Goal: Feedback & Contribution: Contribute content

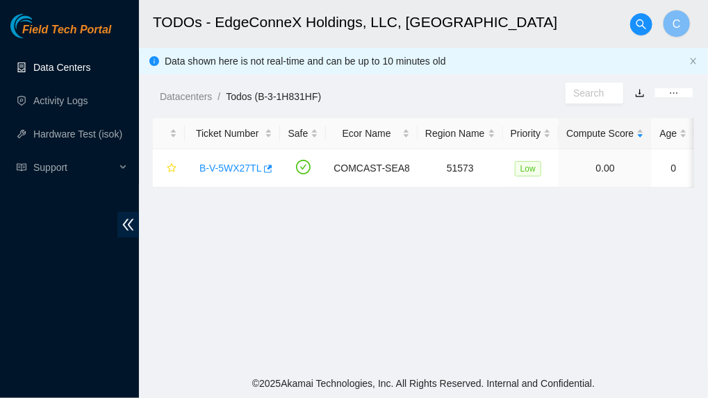
click at [43, 73] on link "Data Centers" at bounding box center [61, 67] width 57 height 11
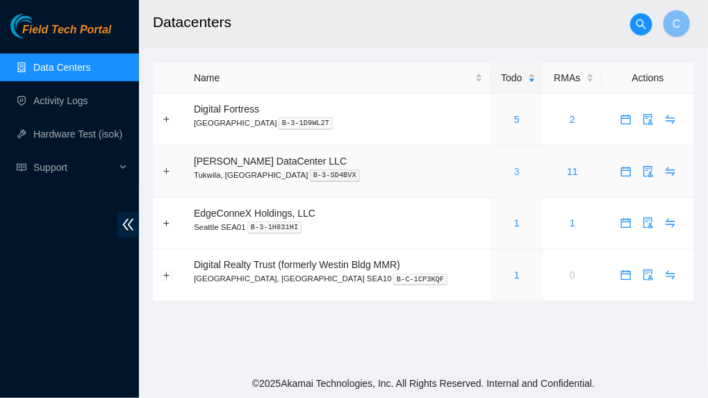
click at [514, 173] on link "3" at bounding box center [517, 171] width 6 height 11
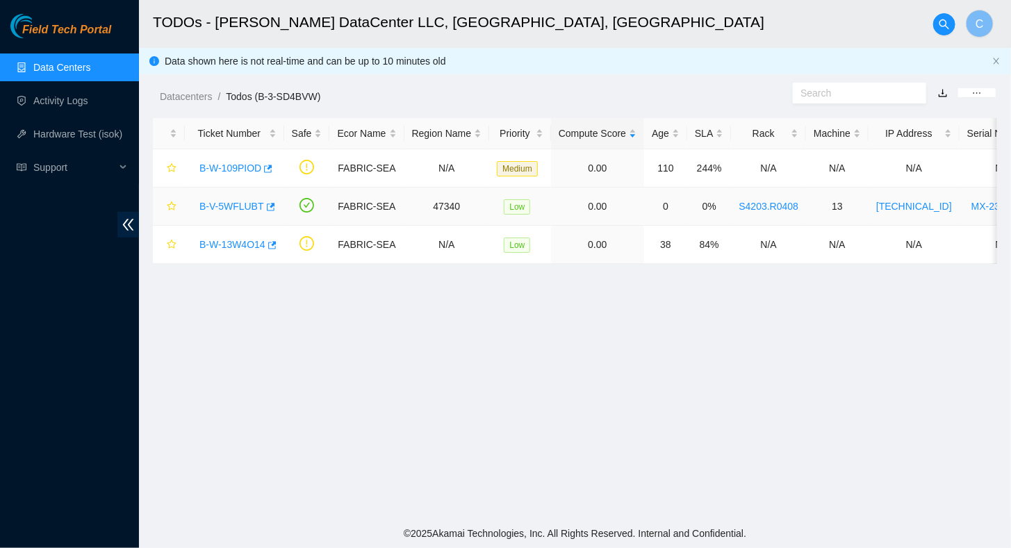
click at [228, 209] on link "B-V-5WFLUBT" at bounding box center [231, 206] width 65 height 11
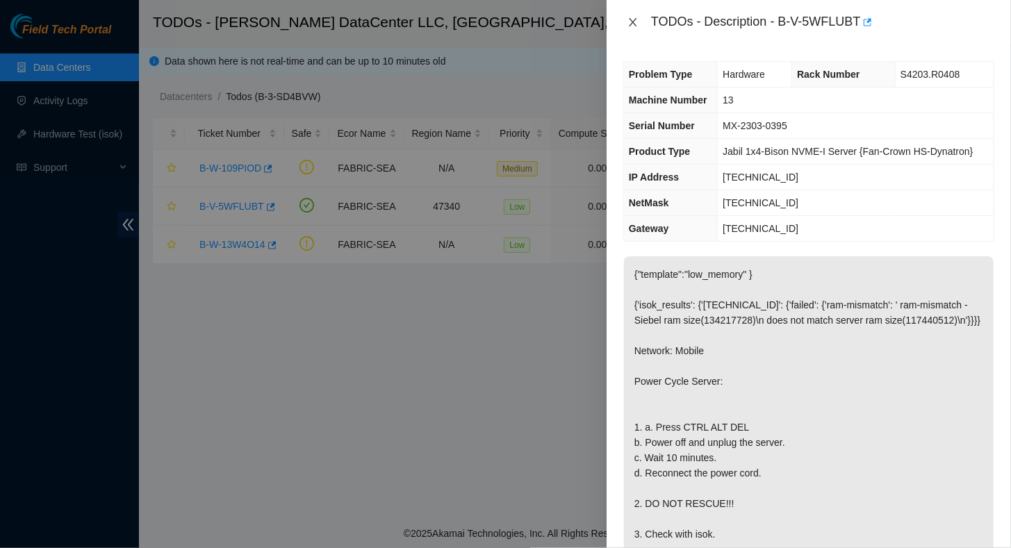
click at [635, 20] on icon "close" at bounding box center [632, 22] width 11 height 11
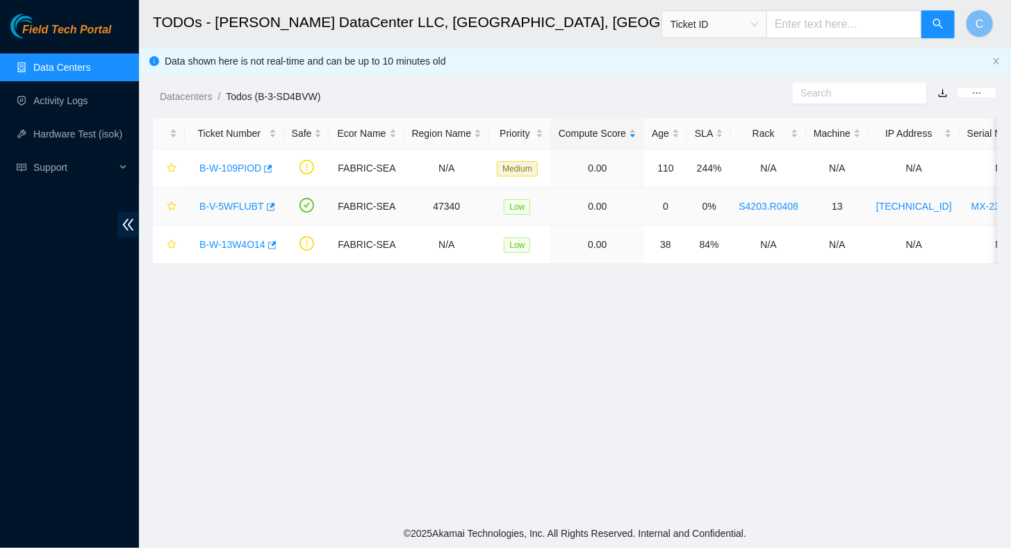
click at [238, 206] on link "B-V-5WFLUBT" at bounding box center [231, 206] width 65 height 11
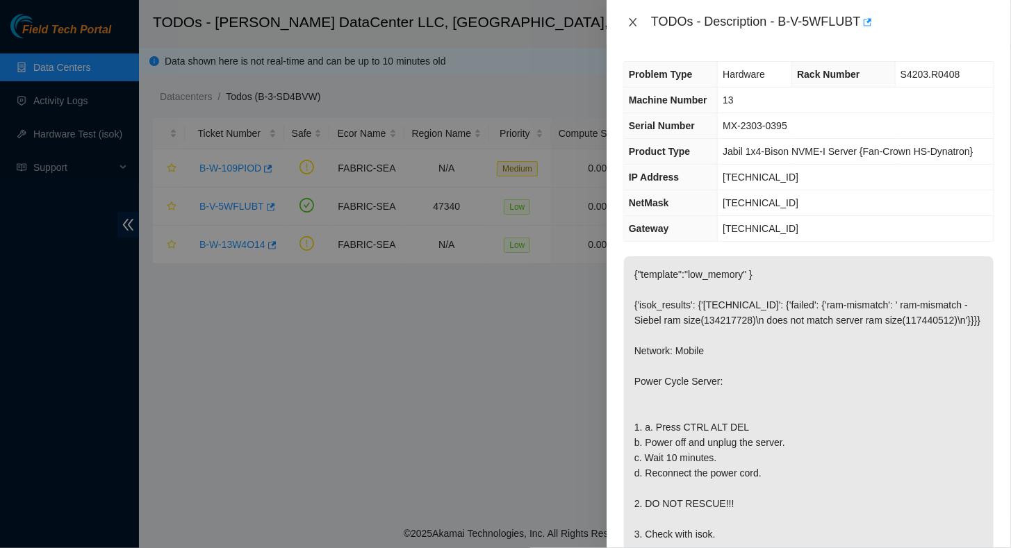
click at [634, 17] on icon "close" at bounding box center [632, 22] width 11 height 11
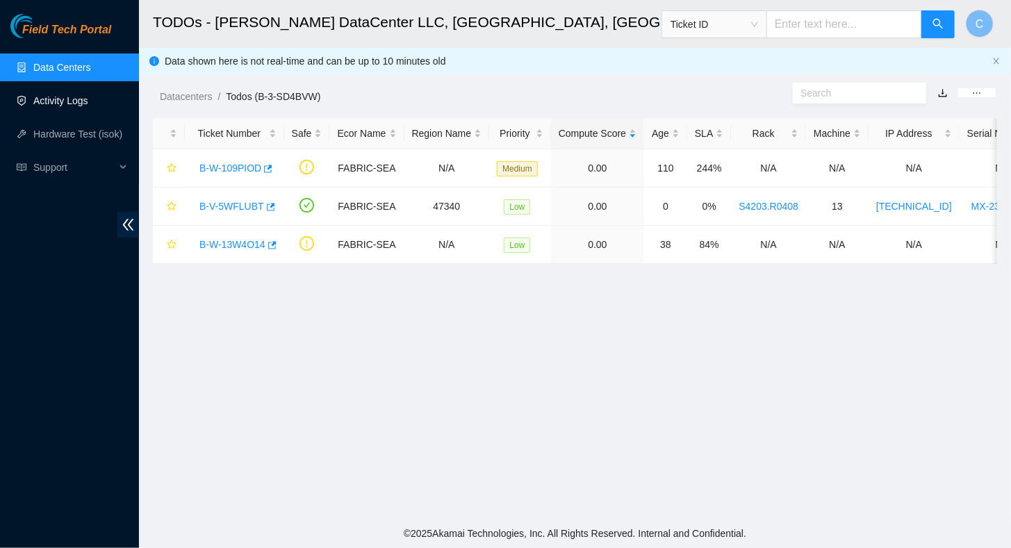
click at [50, 98] on link "Activity Logs" at bounding box center [60, 100] width 55 height 11
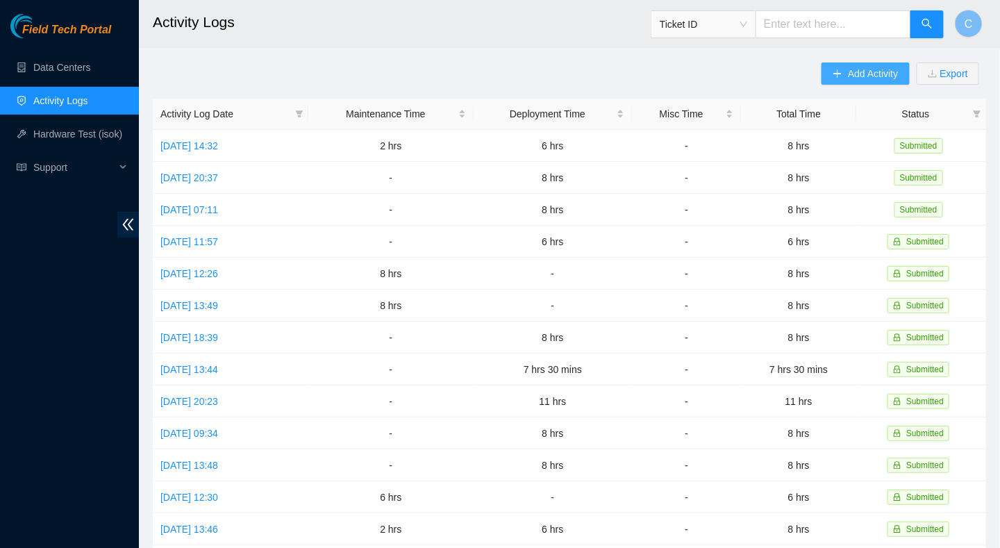
click at [707, 76] on span "Add Activity" at bounding box center [873, 73] width 50 height 15
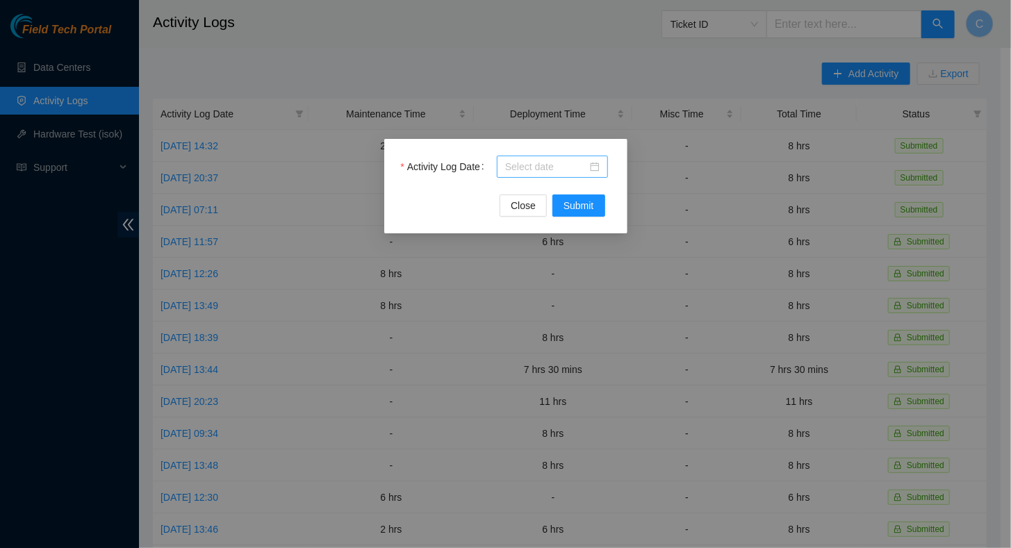
click at [534, 168] on input "Activity Log Date" at bounding box center [546, 166] width 82 height 15
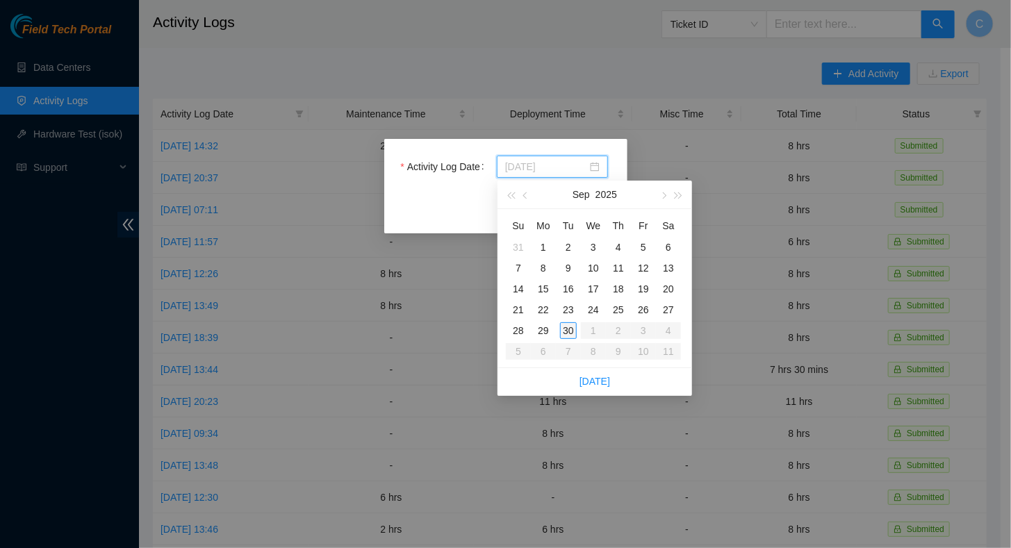
type input "[DATE]"
click at [568, 333] on div "30" at bounding box center [568, 330] width 17 height 17
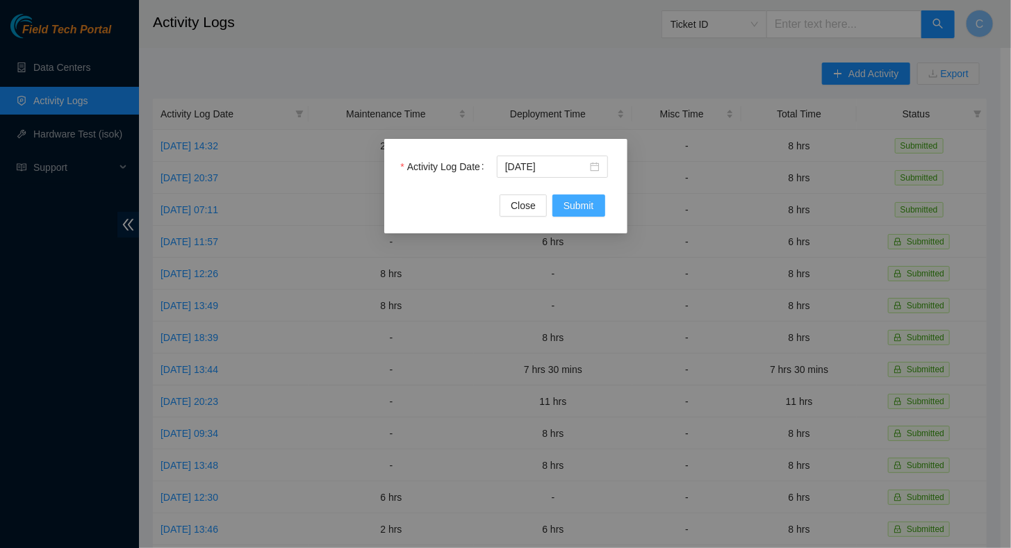
click at [572, 214] on button "Submit" at bounding box center [578, 206] width 53 height 22
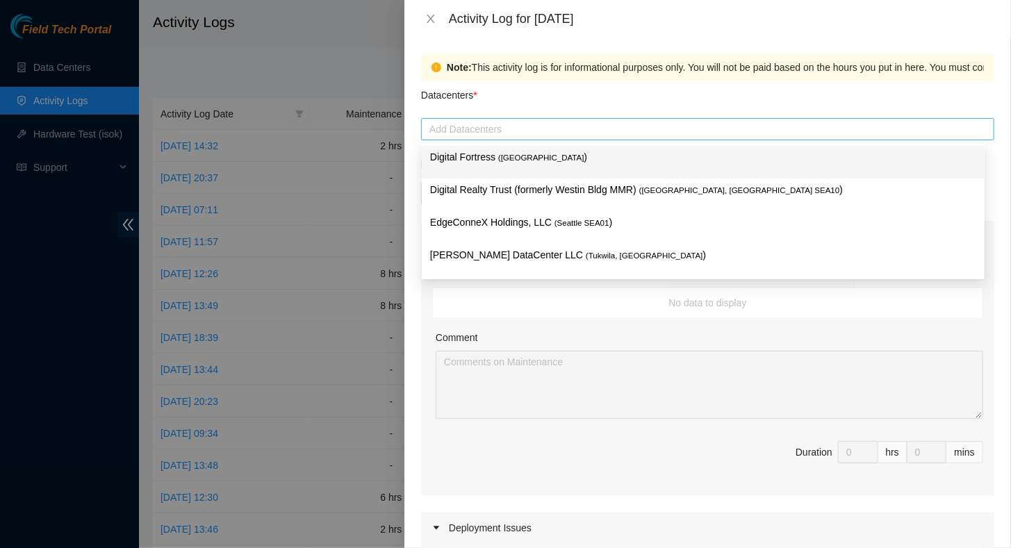
click at [480, 131] on div at bounding box center [707, 129] width 566 height 17
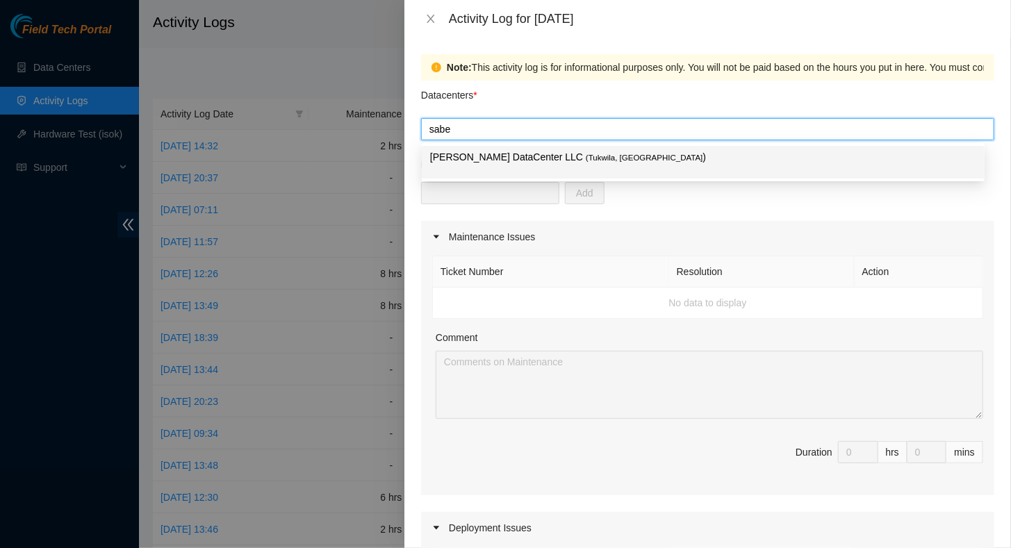
type input "[PERSON_NAME]"
click at [476, 173] on div "[PERSON_NAME] DataCenter LLC ( [GEOGRAPHIC_DATA], [GEOGRAPHIC_DATA] )" at bounding box center [703, 162] width 546 height 26
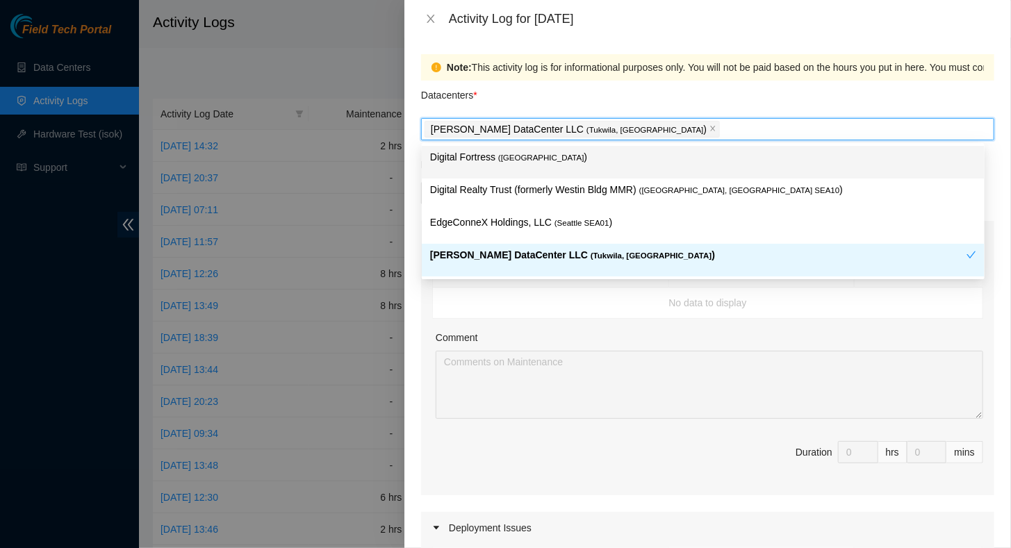
click at [599, 319] on div "Ticket Number Resolution Action No data to display Comment Duration 0 hrs 0 mins" at bounding box center [707, 374] width 573 height 242
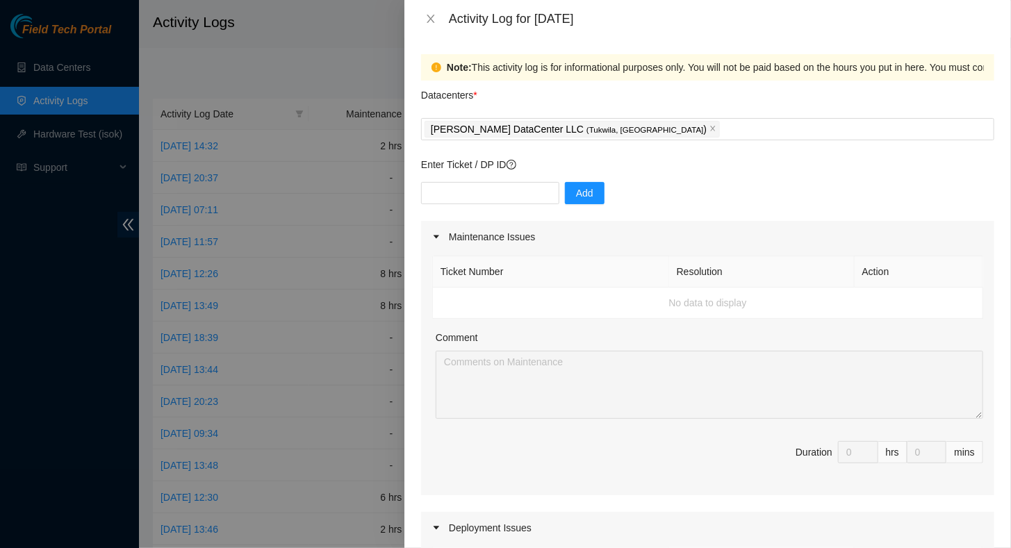
click at [466, 178] on div "Enter Ticket / DP ID Add" at bounding box center [707, 189] width 573 height 64
click at [472, 197] on input "text" at bounding box center [490, 193] width 138 height 22
type input "dp85243"
click at [576, 199] on span "Add" at bounding box center [584, 192] width 17 height 15
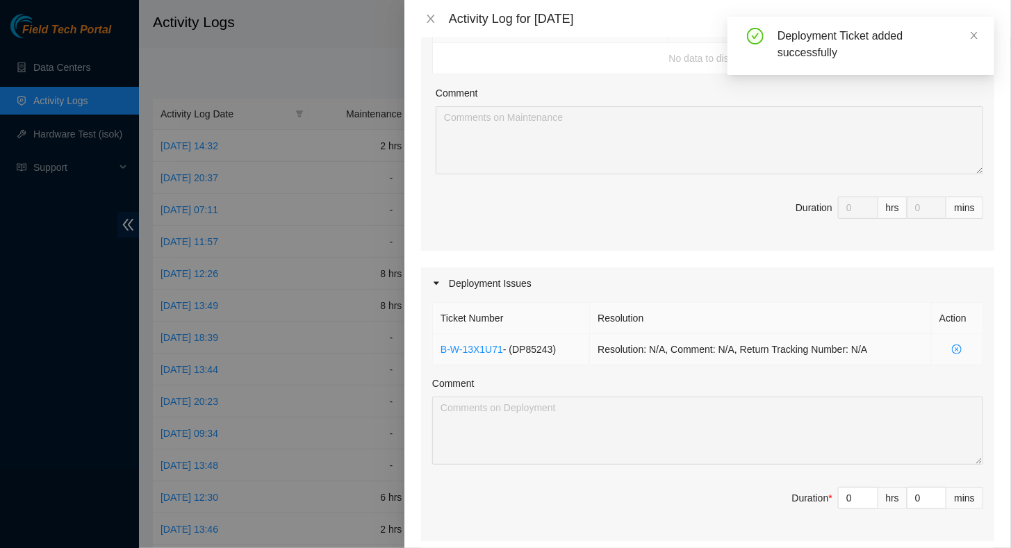
scroll to position [417, 0]
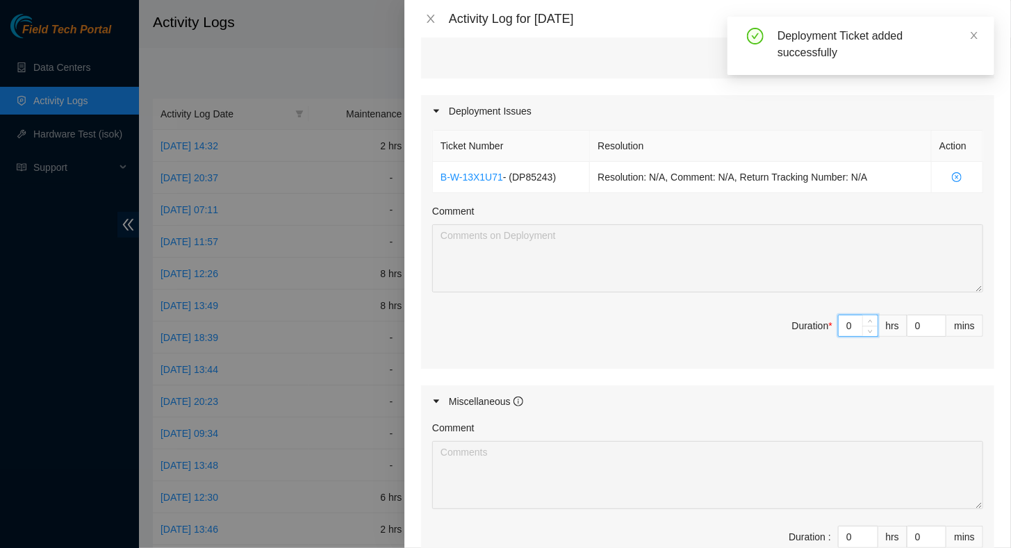
drag, startPoint x: 834, startPoint y: 313, endPoint x: 841, endPoint y: 327, distance: 15.9
click at [707, 327] on input "0" at bounding box center [858, 325] width 39 height 21
type input "2"
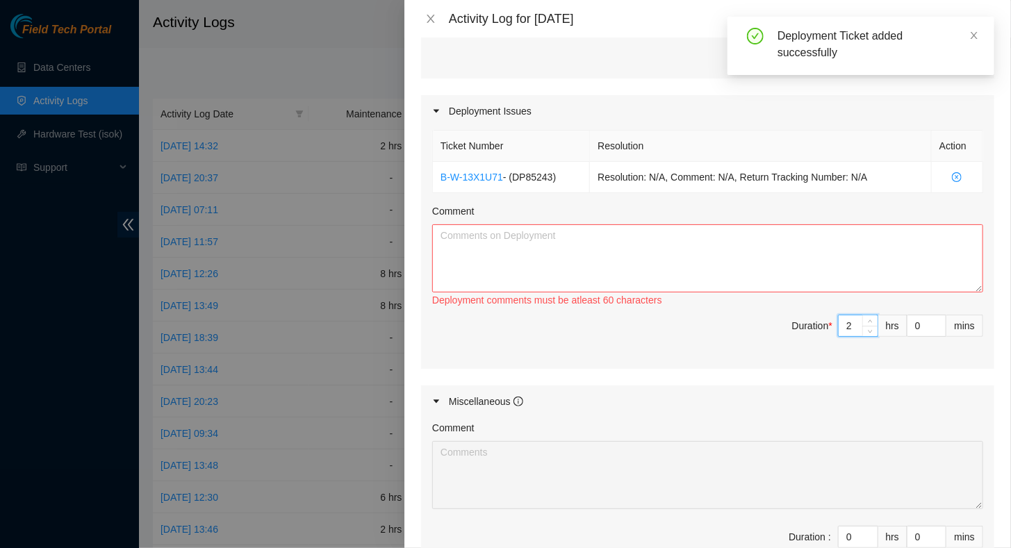
type input "2"
click at [562, 251] on textarea "Comment" at bounding box center [707, 258] width 551 height 68
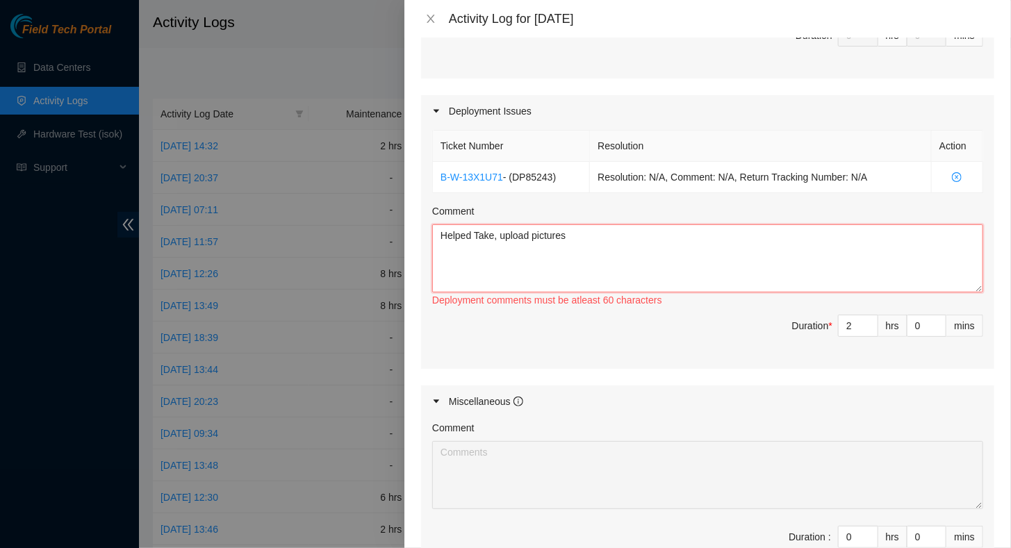
click at [498, 239] on textarea "Helped Take, upload pictures" at bounding box center [707, 258] width 551 height 68
click at [595, 235] on textarea "Helped Take and upload pictures" at bounding box center [707, 258] width 551 height 68
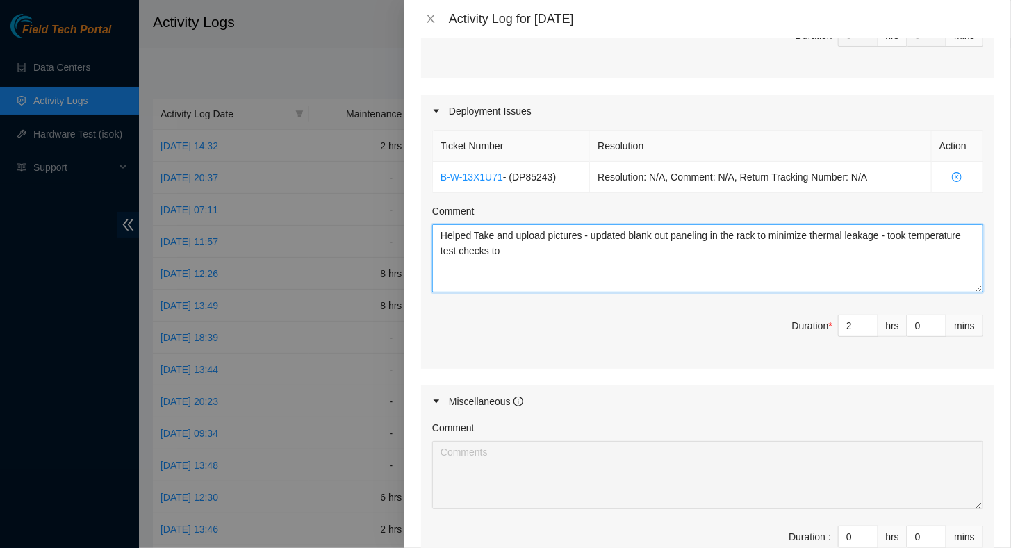
click at [628, 253] on textarea "Helped Take and upload pictures - updated blank out paneling in the rack to min…" at bounding box center [707, 258] width 551 height 68
drag, startPoint x: 698, startPoint y: 249, endPoint x: 745, endPoint y: 249, distance: 47.2
click at [707, 249] on textarea "Helped Take and upload pictures - updated blank out paneling in the rack to min…" at bounding box center [707, 258] width 551 height 68
paste textarea "uctuate"
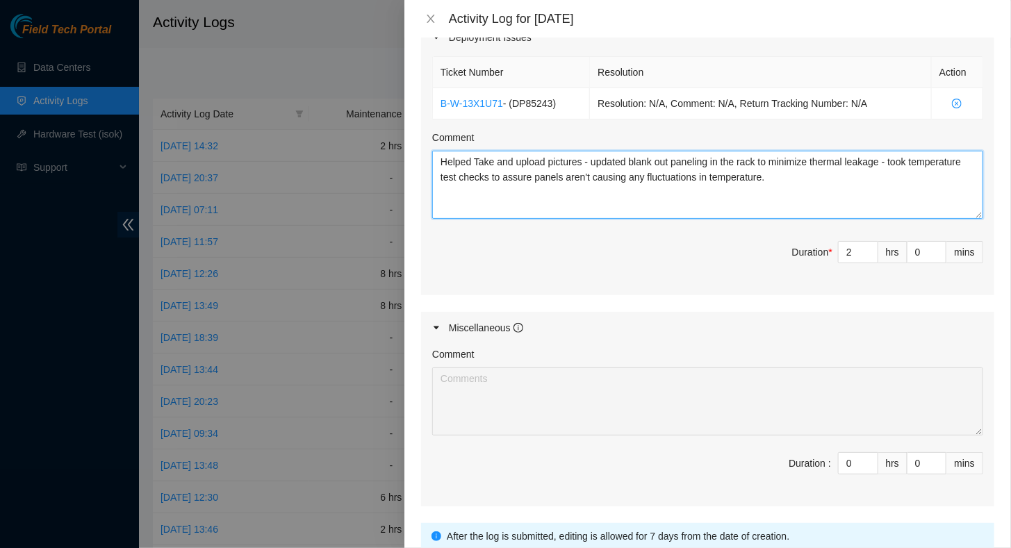
scroll to position [595, 0]
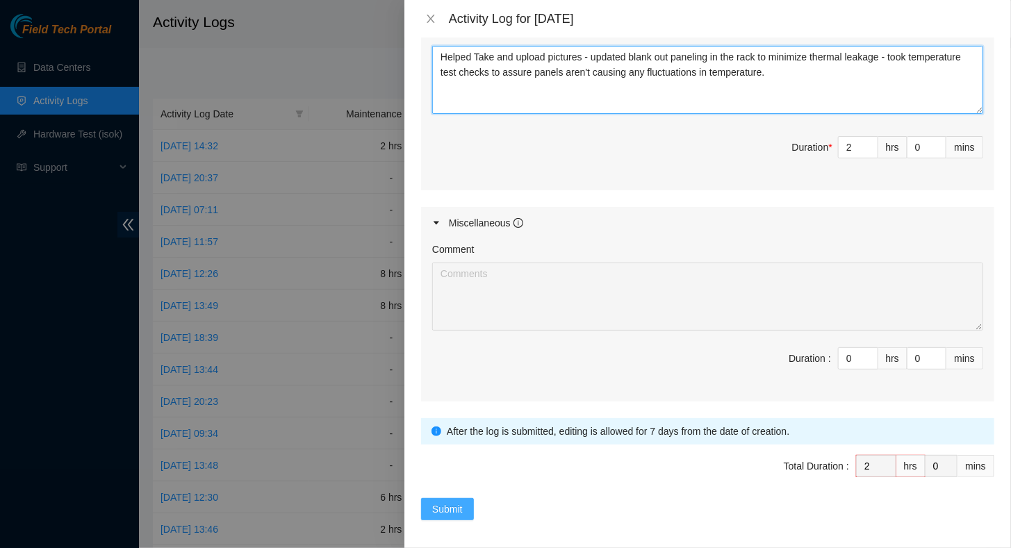
type textarea "Helped Take and upload pictures - updated blank out paneling in the rack to min…"
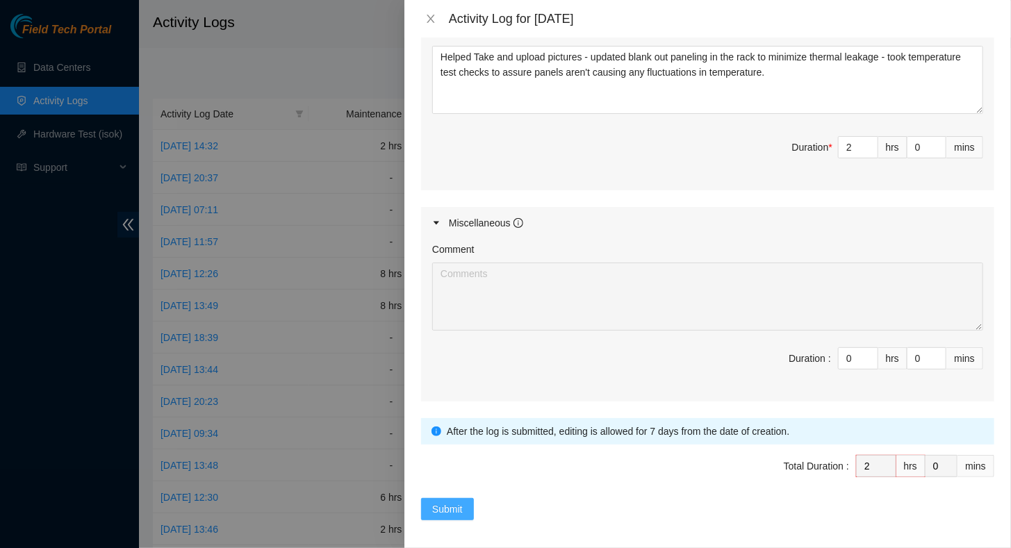
click at [456, 397] on span "Submit" at bounding box center [447, 509] width 31 height 15
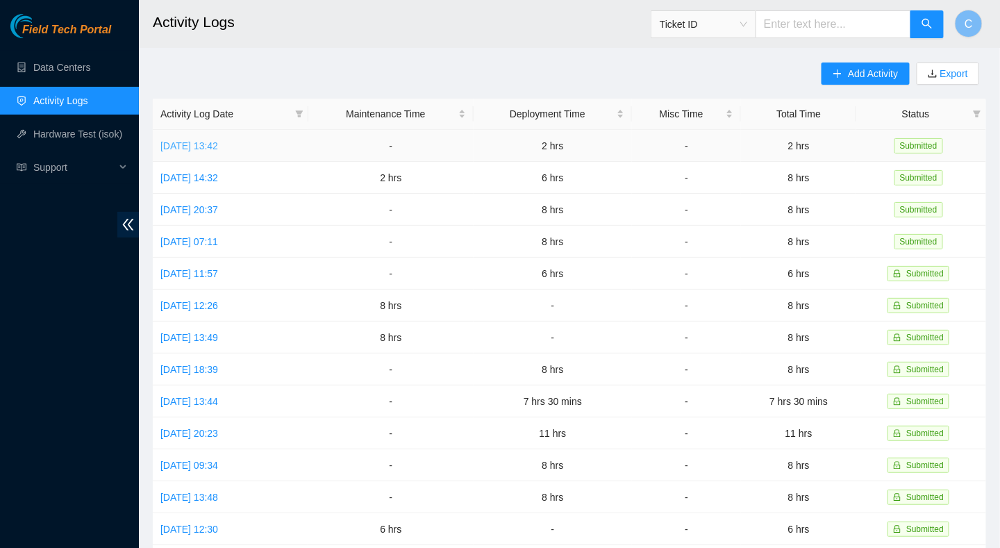
click at [211, 140] on link "[DATE] 13:42" at bounding box center [189, 145] width 58 height 11
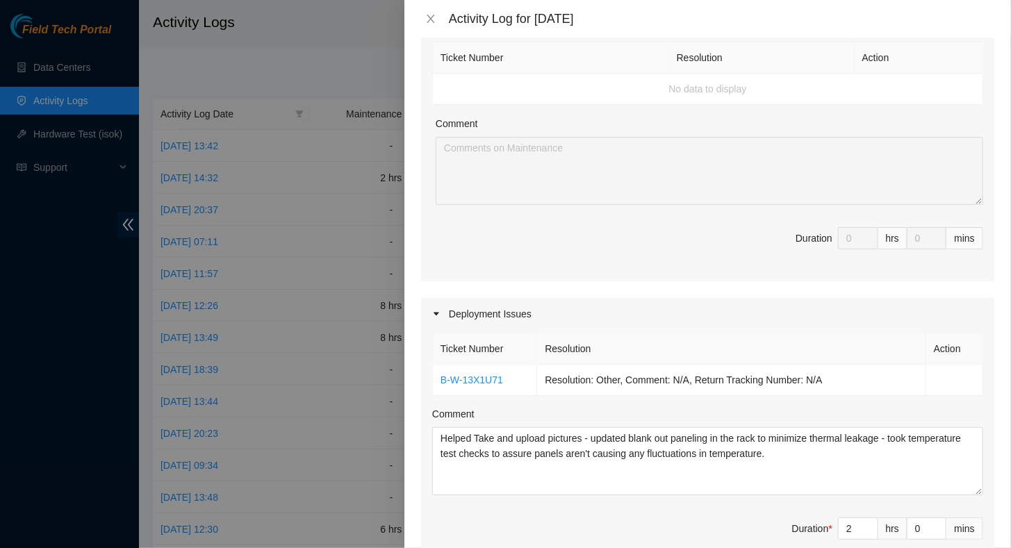
scroll to position [387, 0]
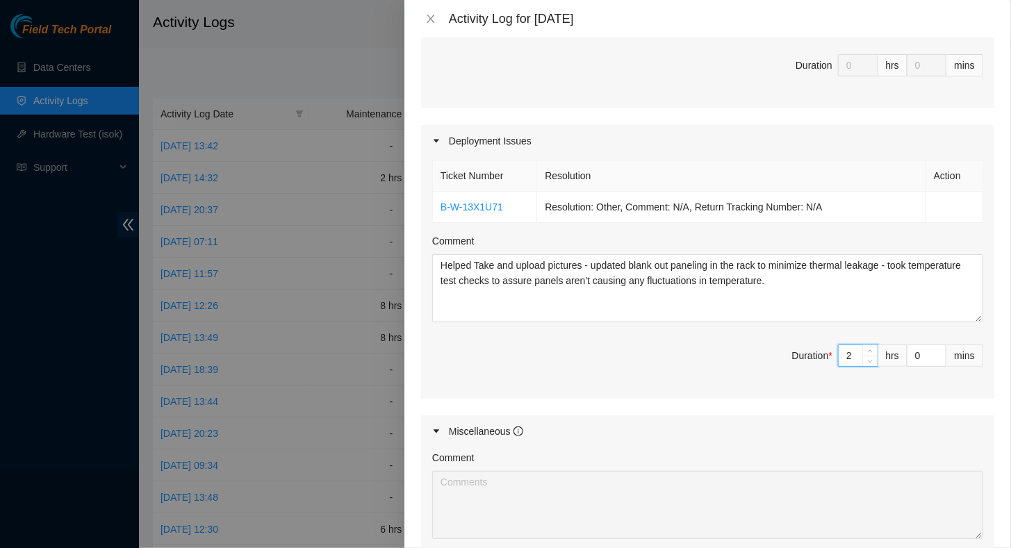
drag, startPoint x: 841, startPoint y: 349, endPoint x: 813, endPoint y: 356, distance: 29.2
click at [707, 352] on span "Duration * 2 hrs 0 mins" at bounding box center [707, 364] width 551 height 39
type input "8"
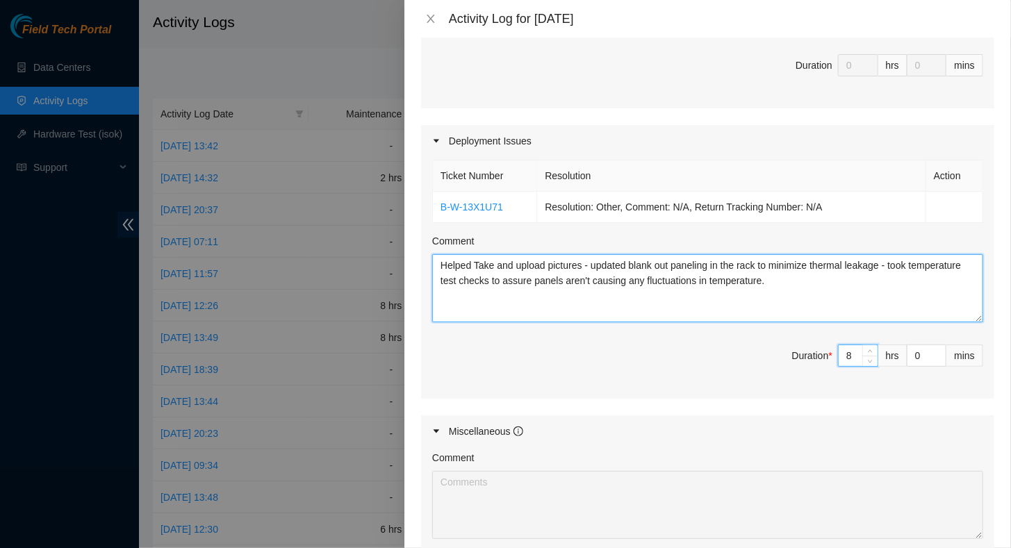
click at [707, 309] on textarea "Helped Take and upload pictures - updated blank out paneling in the rack to min…" at bounding box center [707, 288] width 551 height 68
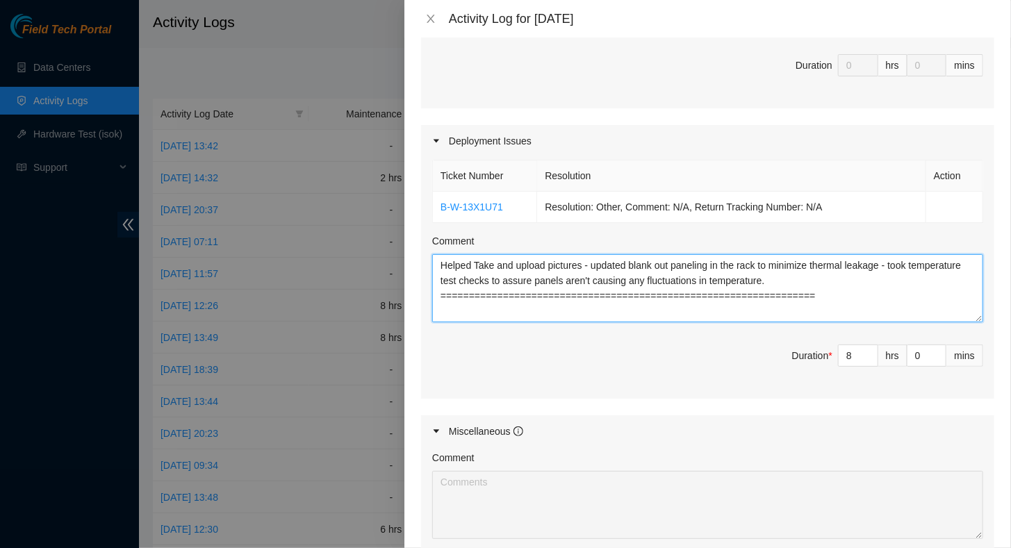
scroll to position [11, 0]
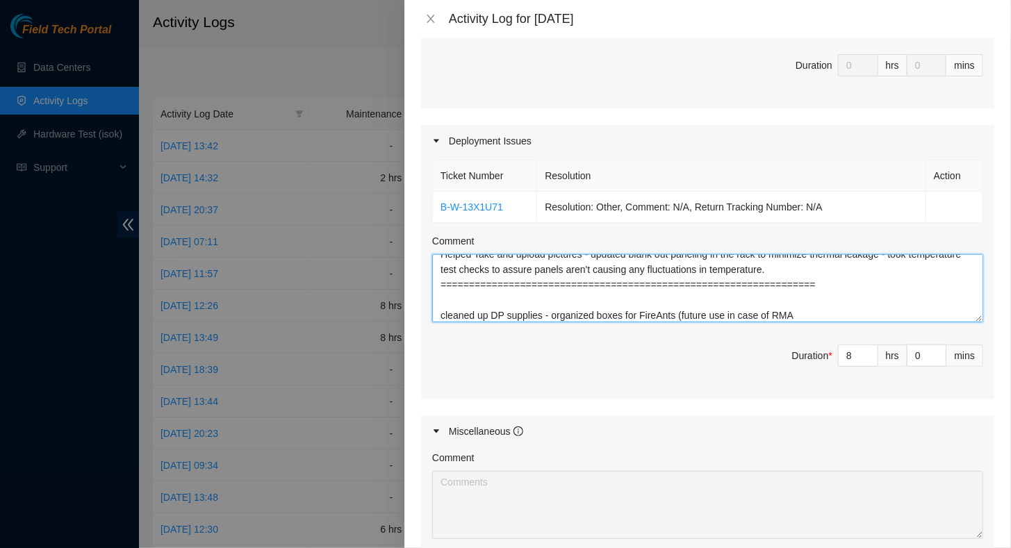
click at [707, 311] on textarea "Helped Take and upload pictures - updated blank out paneling in the rack to min…" at bounding box center [707, 288] width 551 height 68
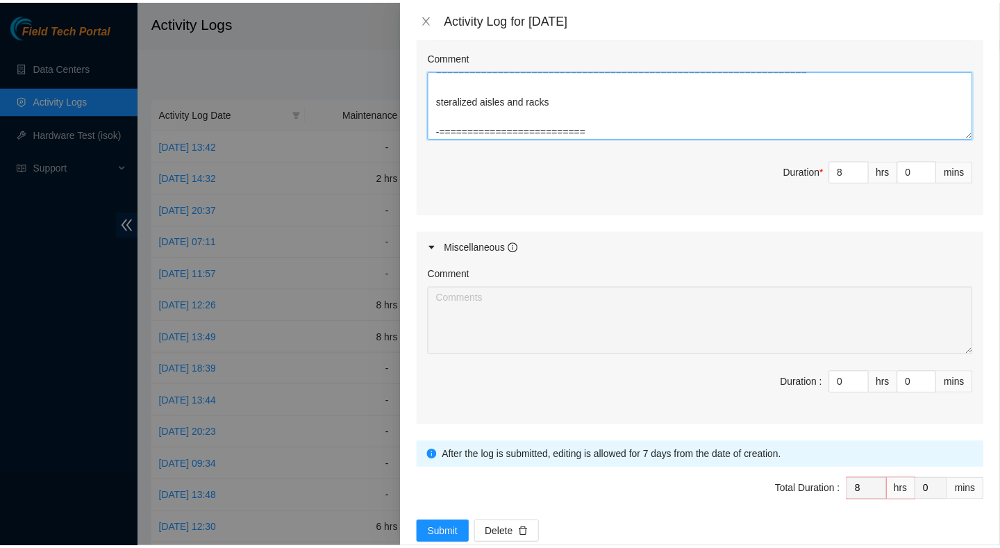
scroll to position [595, 0]
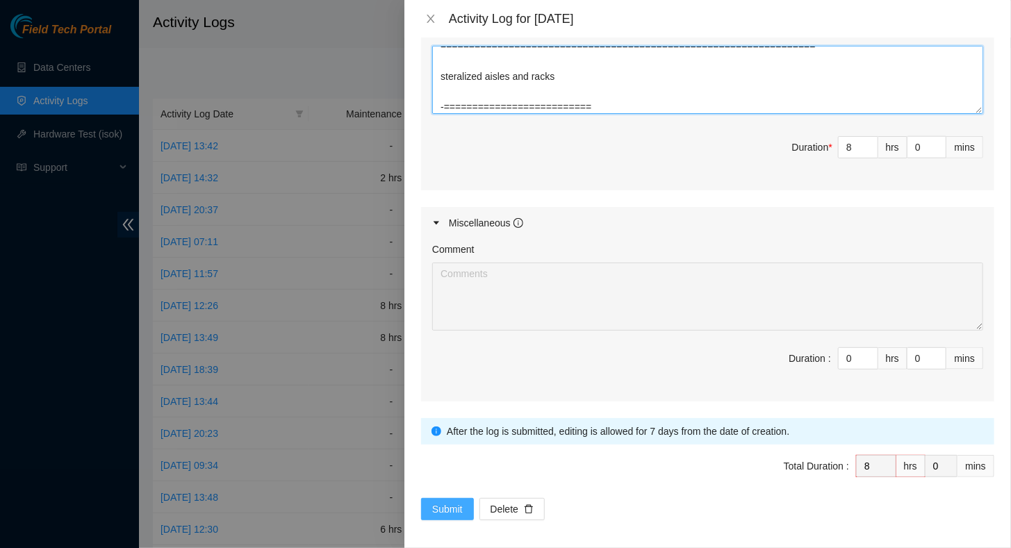
type textarea "Helped Take and upload pictures - updated blank out paneling in the rack to min…"
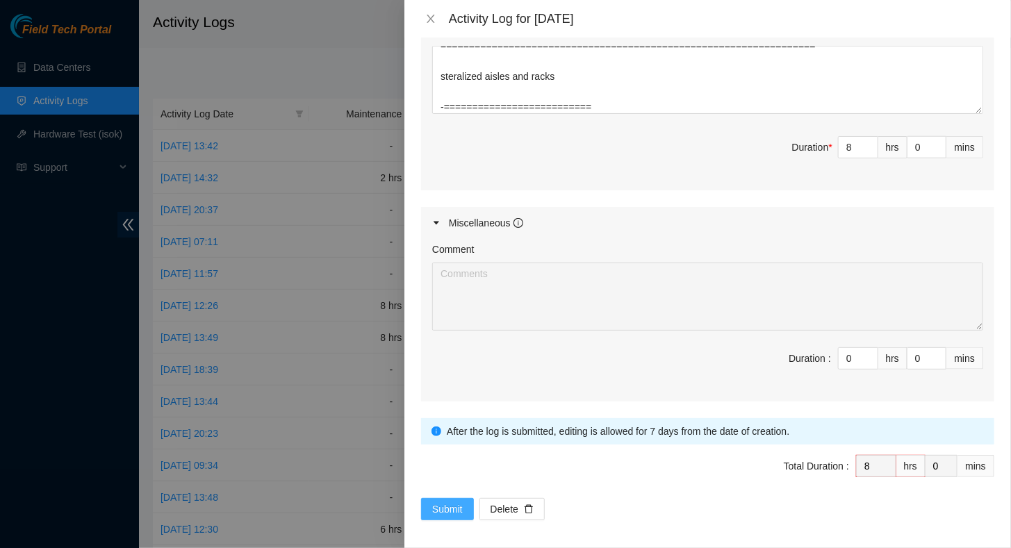
click at [451, 397] on span "Submit" at bounding box center [447, 509] width 31 height 15
